Goal: Task Accomplishment & Management: Manage account settings

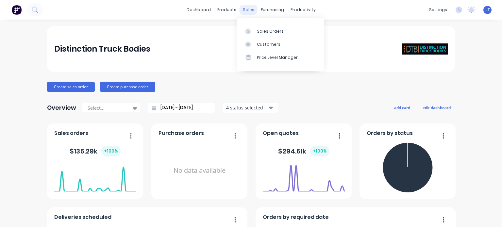
click at [242, 10] on div "sales" at bounding box center [249, 10] width 18 height 10
click at [259, 28] on div "Sales Orders" at bounding box center [270, 31] width 27 height 6
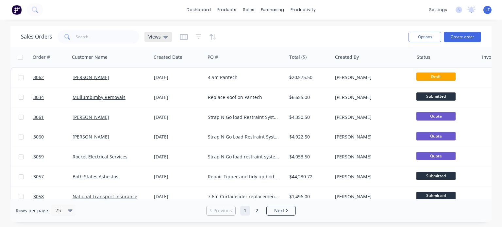
click at [165, 36] on icon at bounding box center [165, 37] width 5 height 3
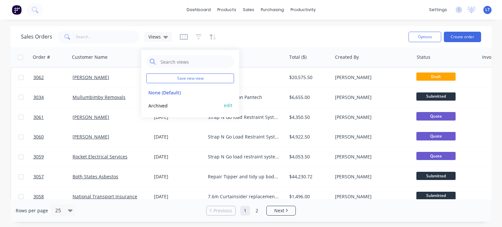
click at [155, 104] on button "Archived" at bounding box center [183, 106] width 75 height 8
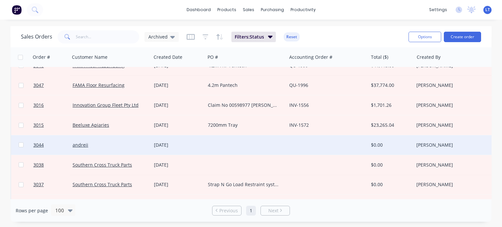
scroll to position [163, 0]
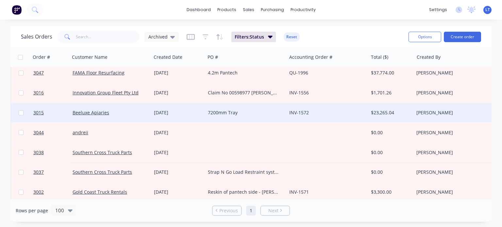
click at [111, 111] on div "Beeluxe Apiaries" at bounding box center [109, 113] width 73 height 7
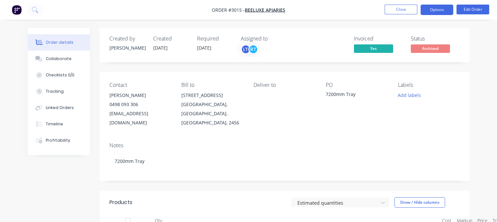
click at [434, 9] on button "Options" at bounding box center [437, 10] width 33 height 10
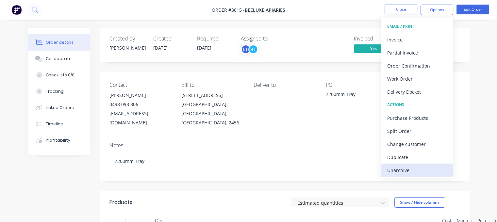
click at [395, 168] on div "Unarchive" at bounding box center [417, 170] width 60 height 9
